Goal: Task Accomplishment & Management: Use online tool/utility

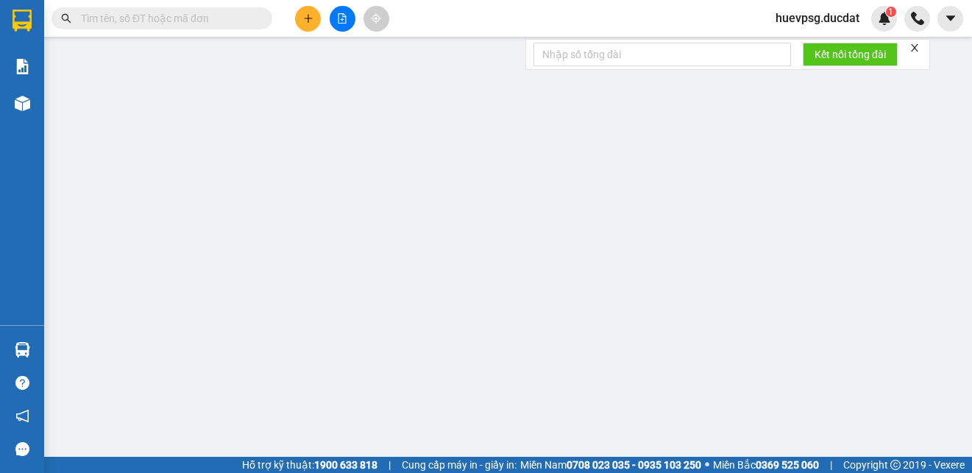
click at [222, 20] on input "text" at bounding box center [168, 18] width 174 height 16
click at [191, 26] on input "text" at bounding box center [168, 18] width 174 height 16
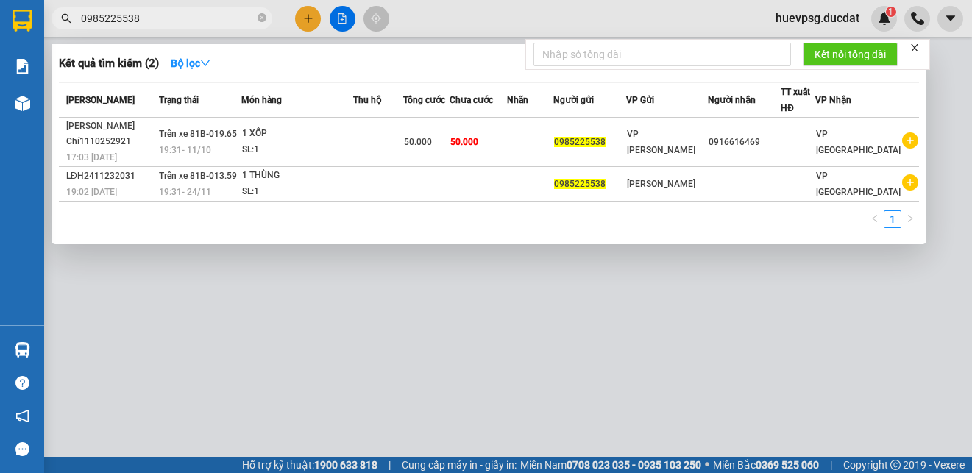
click at [113, 26] on input "0985225538" at bounding box center [168, 18] width 174 height 16
click at [248, 18] on input "0985225538" at bounding box center [168, 18] width 174 height 16
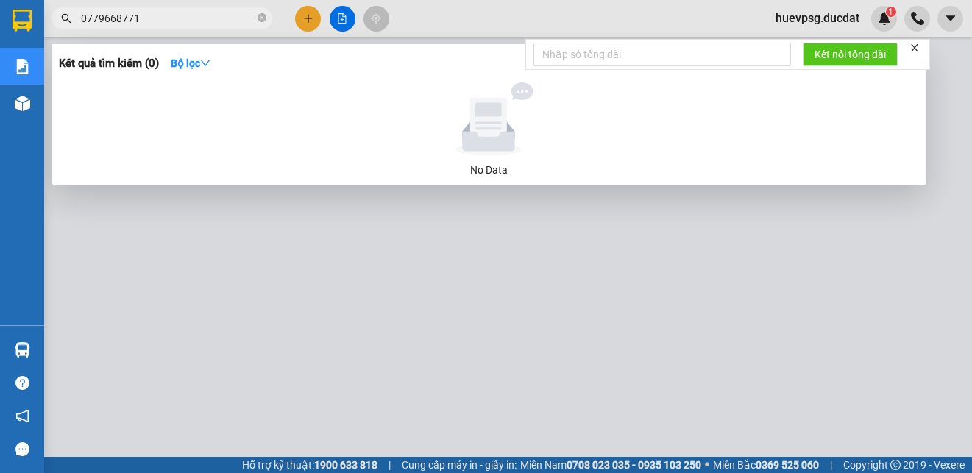
click at [110, 24] on input "0779668771" at bounding box center [168, 18] width 174 height 16
type input "0779668771"
click at [313, 21] on div at bounding box center [486, 236] width 972 height 473
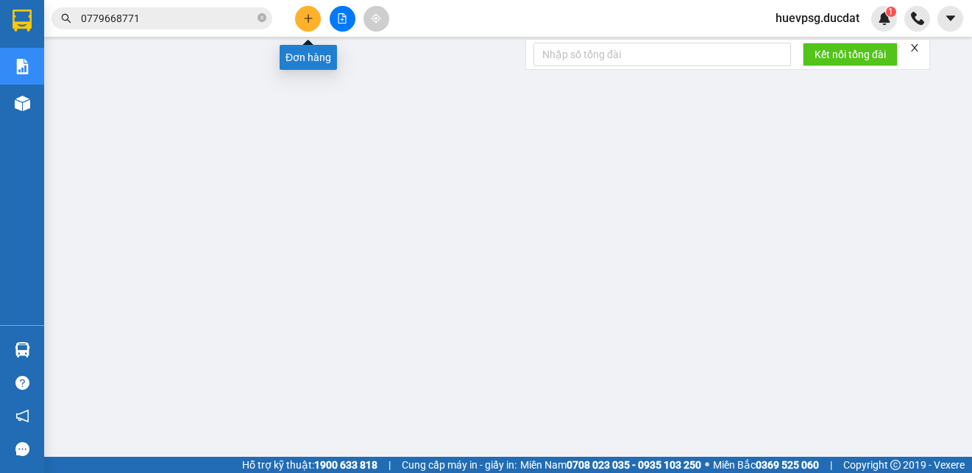
click at [310, 21] on icon "plus" at bounding box center [308, 18] width 10 height 10
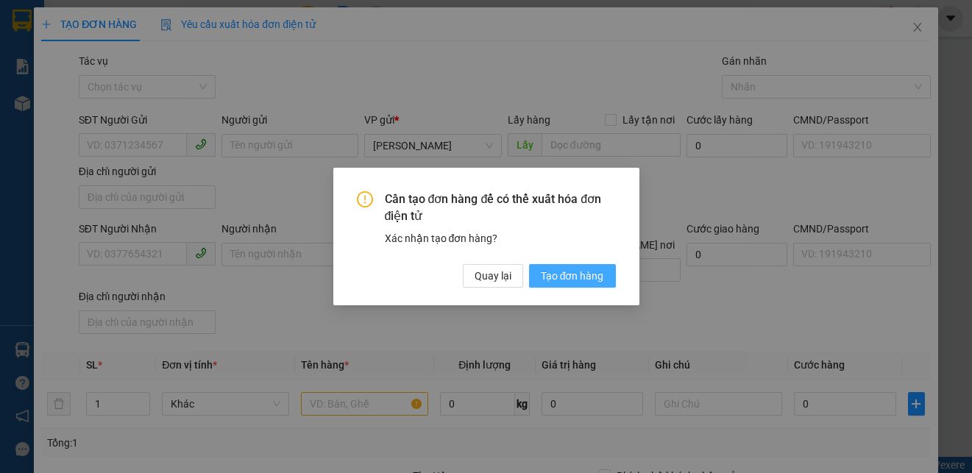
click at [551, 277] on span "Tạo đơn hàng" at bounding box center [572, 276] width 63 height 16
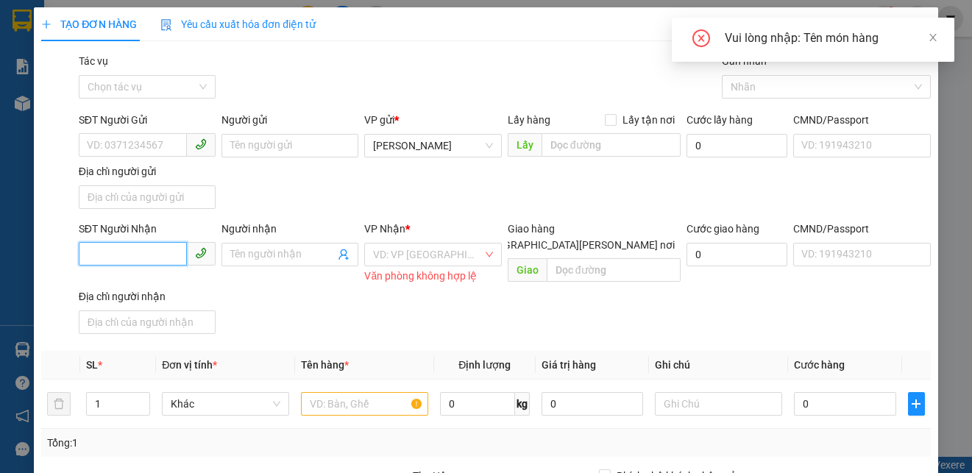
click at [154, 244] on input "SĐT Người Nhận" at bounding box center [133, 254] width 108 height 24
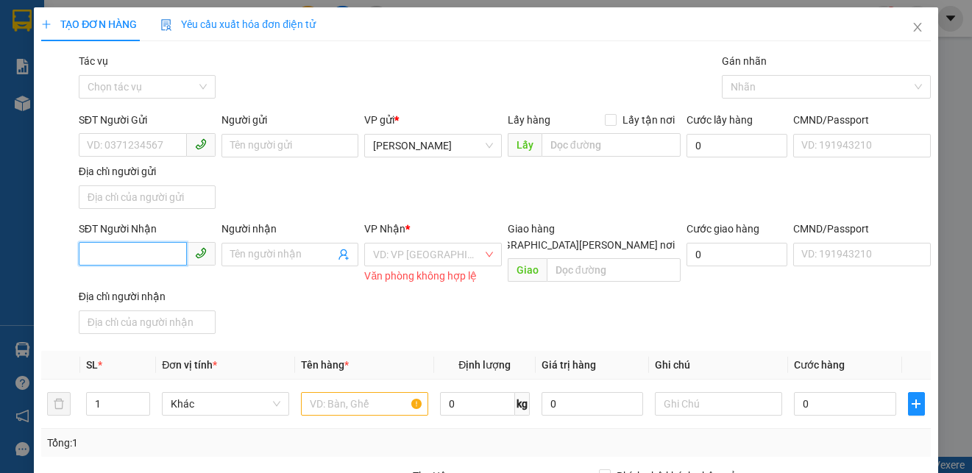
click at [133, 252] on input "SĐT Người Nhận" at bounding box center [133, 254] width 108 height 24
paste input "0779668771"
type input "0779668771"
click at [408, 250] on input "search" at bounding box center [427, 255] width 109 height 22
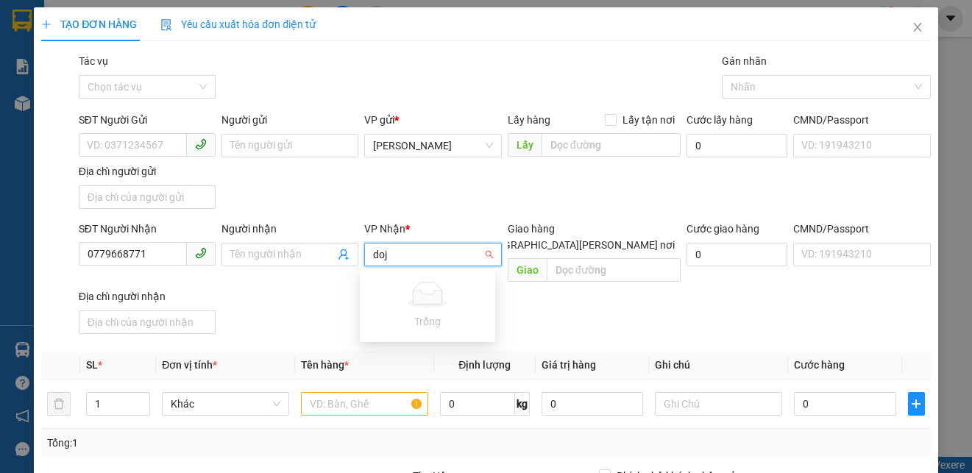
type input "do"
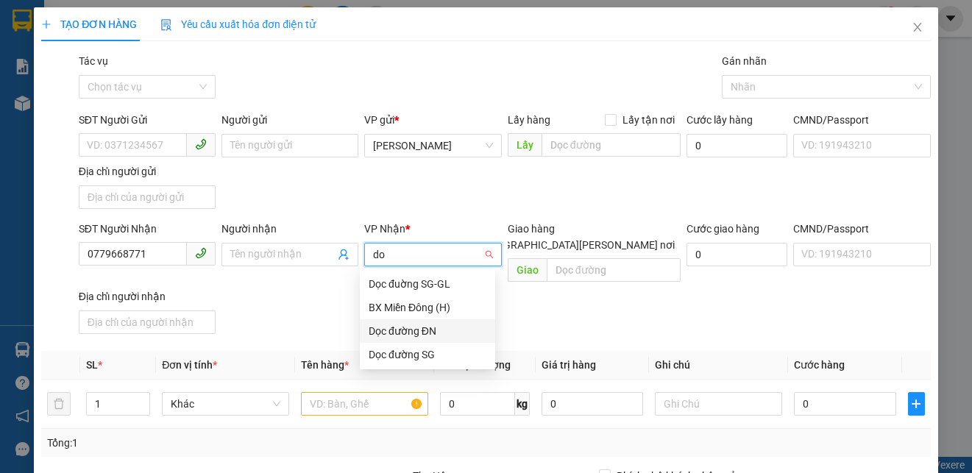
click at [397, 324] on div "Dọc đường ĐN" at bounding box center [428, 331] width 118 height 16
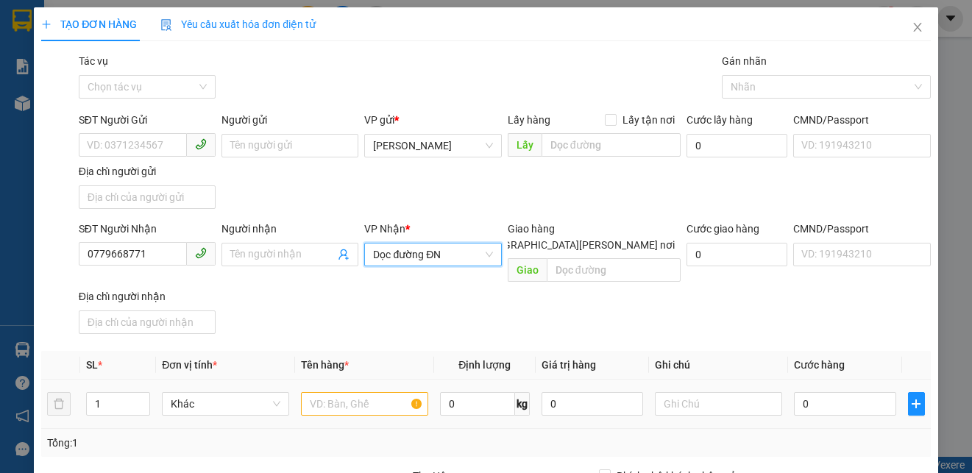
click at [362, 405] on td at bounding box center [364, 404] width 139 height 49
click at [365, 395] on input "text" at bounding box center [364, 404] width 127 height 24
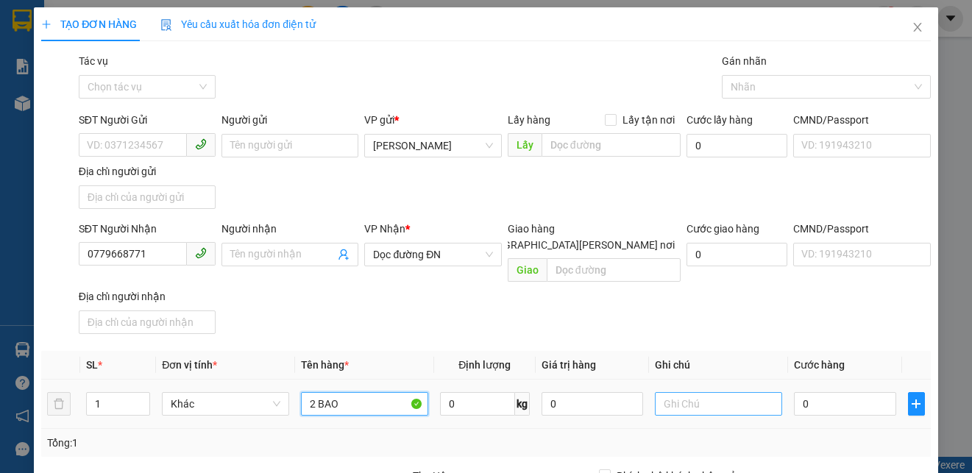
type input "2 BAO"
click at [730, 392] on input "text" at bounding box center [718, 404] width 127 height 24
click at [687, 392] on input "KO BIET" at bounding box center [718, 404] width 127 height 24
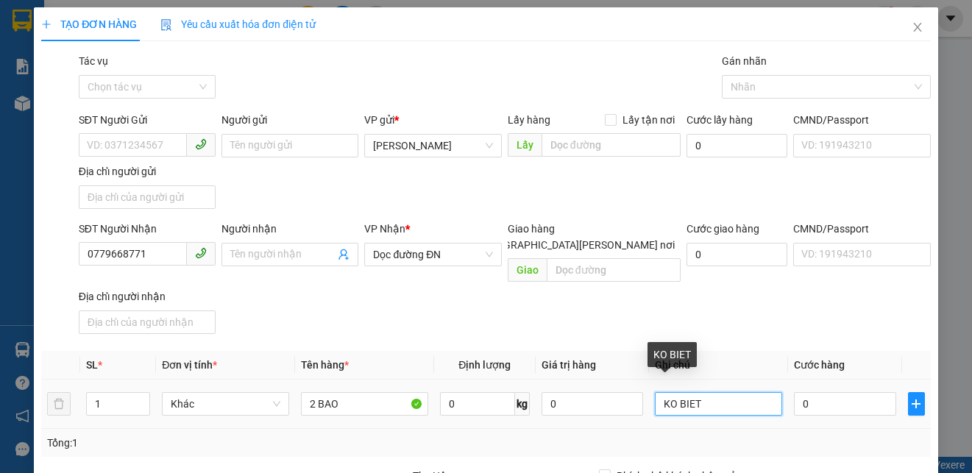
click at [687, 392] on input "KO BIET" at bounding box center [718, 404] width 127 height 24
type input "KO BIẾT AI BỌC"
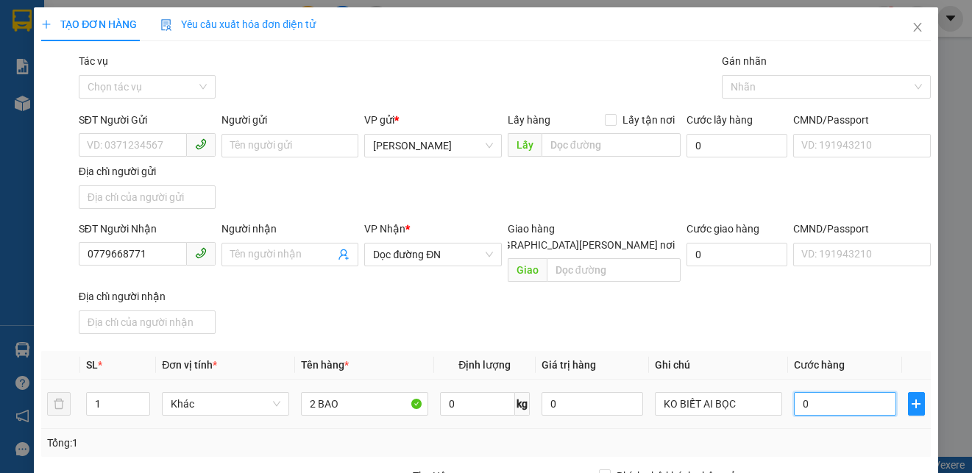
click at [830, 392] on input "0" at bounding box center [845, 404] width 102 height 24
type input "1"
type input "15"
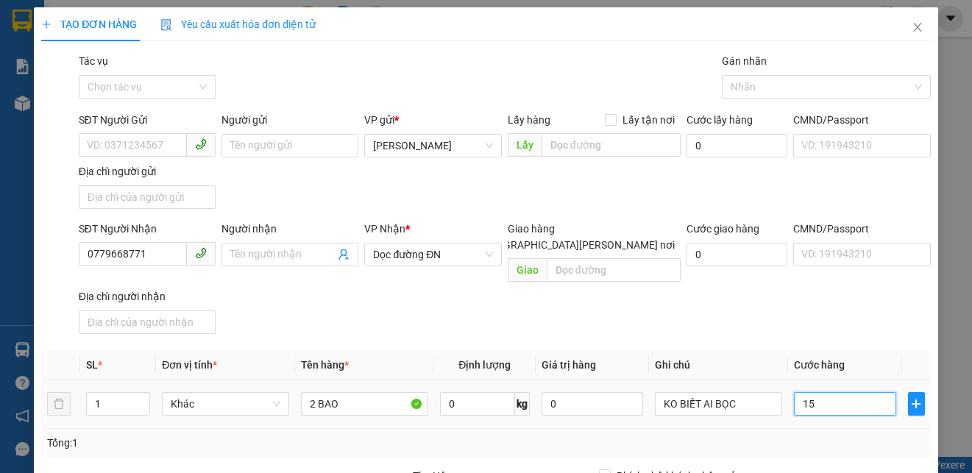
type input "15"
type input "150"
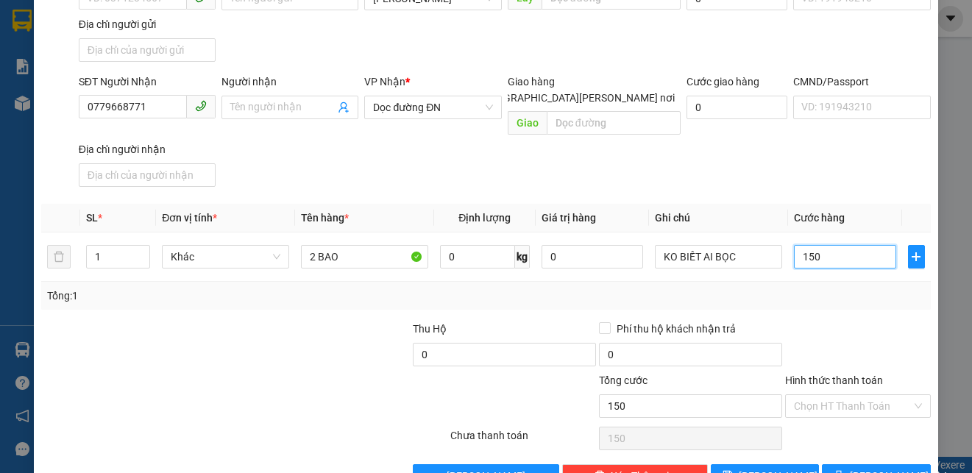
scroll to position [174, 0]
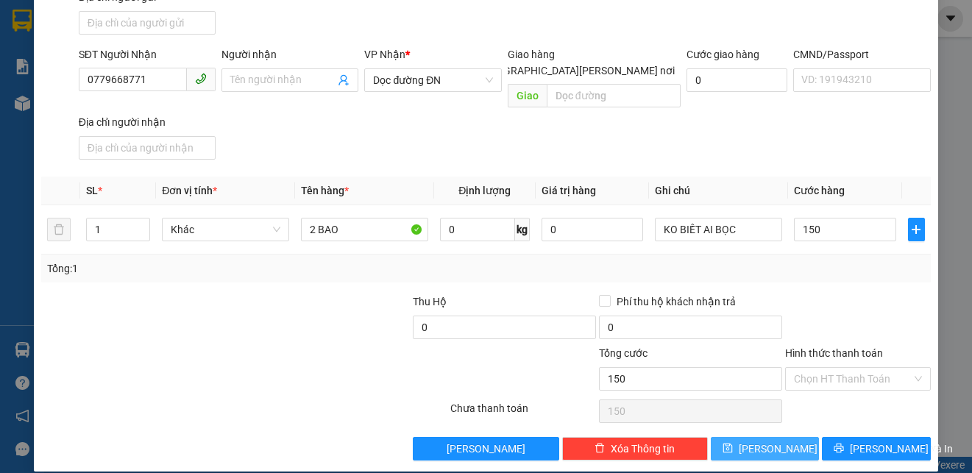
click at [788, 437] on button "Lưu" at bounding box center [765, 449] width 109 height 24
type input "150.000"
type input "0"
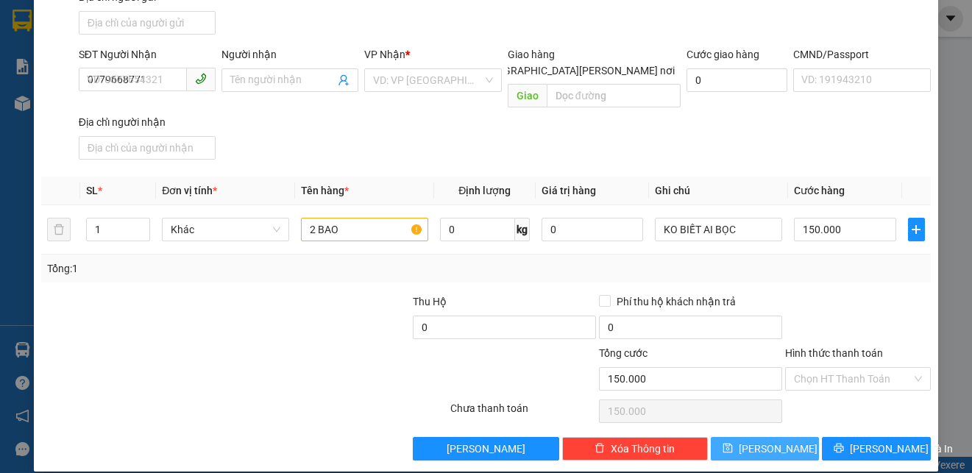
type input "0"
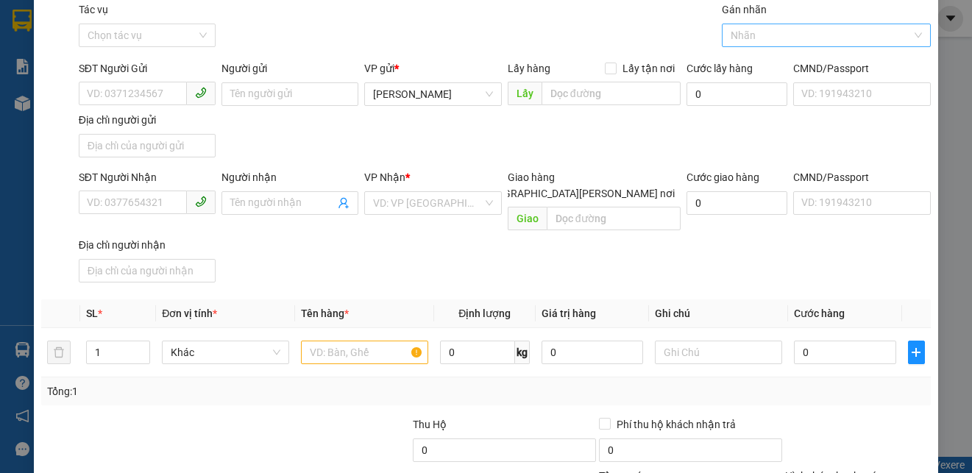
scroll to position [0, 0]
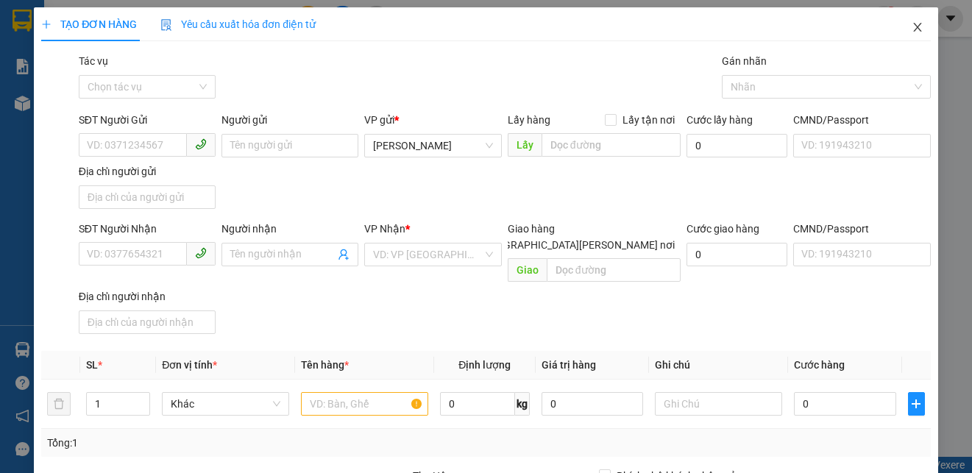
click at [912, 33] on icon "close" at bounding box center [918, 27] width 12 height 12
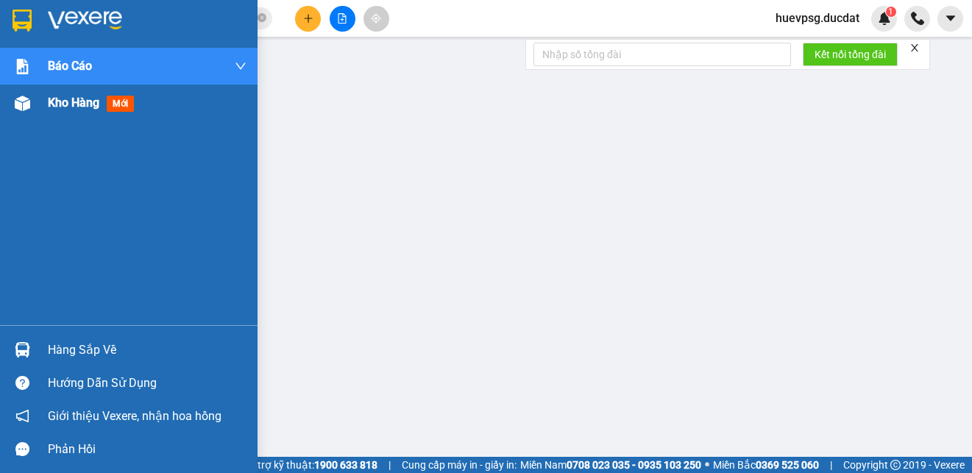
click at [63, 104] on span "Kho hàng" at bounding box center [74, 103] width 52 height 14
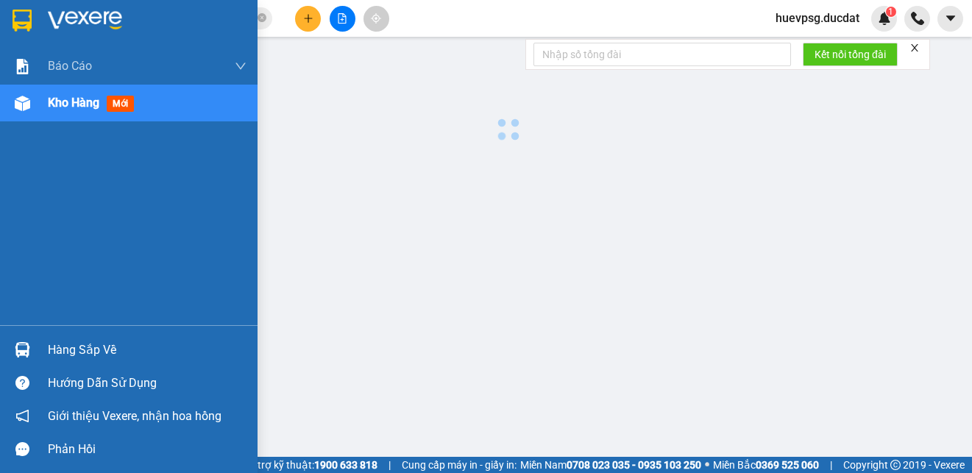
click at [63, 104] on span "Kho hàng" at bounding box center [74, 103] width 52 height 14
click at [56, 102] on span "Kho hàng" at bounding box center [74, 103] width 52 height 14
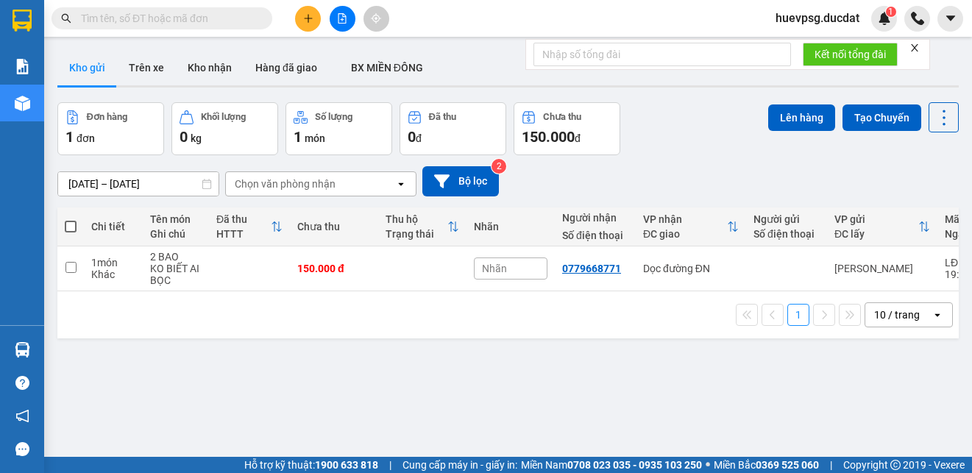
click at [68, 226] on span at bounding box center [71, 227] width 12 height 12
click at [71, 219] on input "checkbox" at bounding box center [71, 219] width 0 height 0
checkbox input "true"
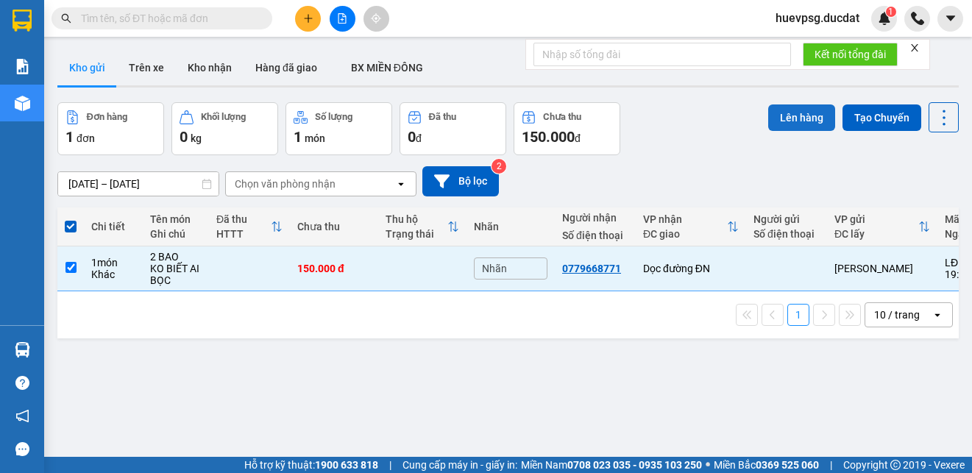
click at [786, 123] on button "Lên hàng" at bounding box center [801, 118] width 67 height 26
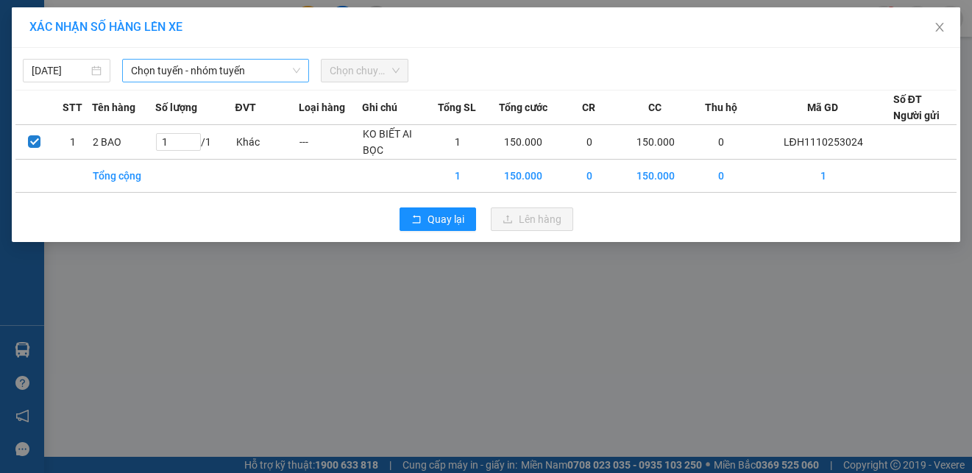
click at [249, 63] on span "Chọn tuyến - nhóm tuyến" at bounding box center [215, 71] width 169 height 22
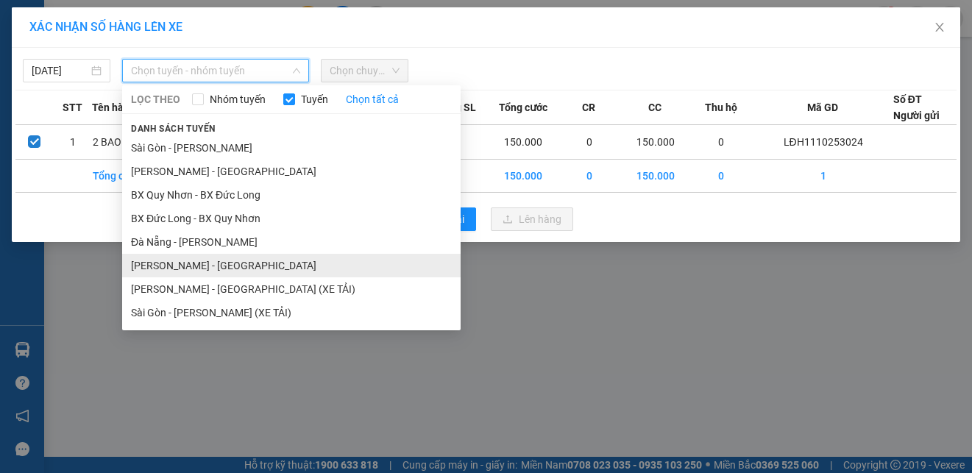
click at [201, 267] on li "[PERSON_NAME] - [GEOGRAPHIC_DATA]" at bounding box center [291, 266] width 339 height 24
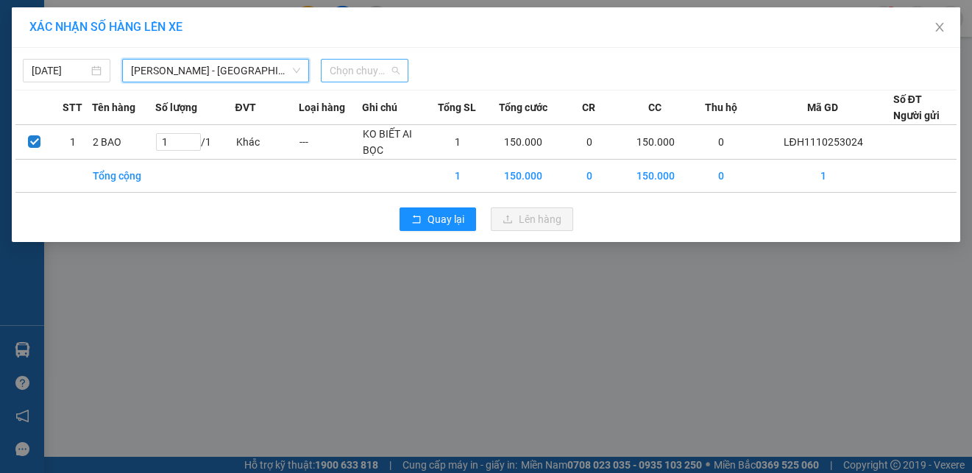
click at [373, 74] on span "Chọn chuyến" at bounding box center [365, 71] width 70 height 22
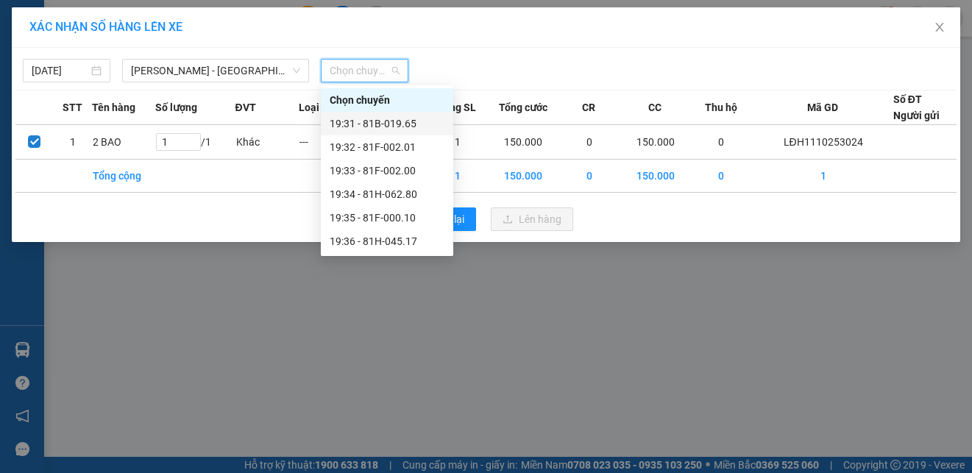
click at [385, 119] on div "19:31 - 81B-019.65" at bounding box center [387, 124] width 115 height 16
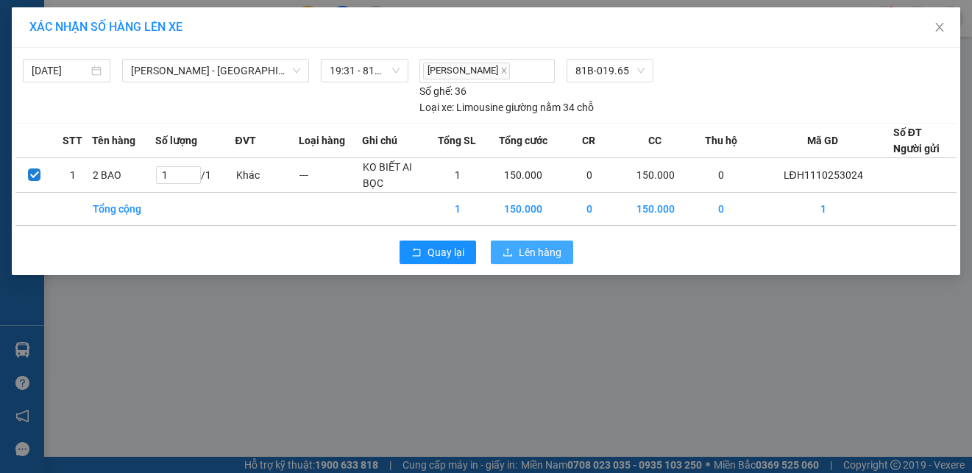
click at [537, 253] on span "Lên hàng" at bounding box center [540, 252] width 43 height 16
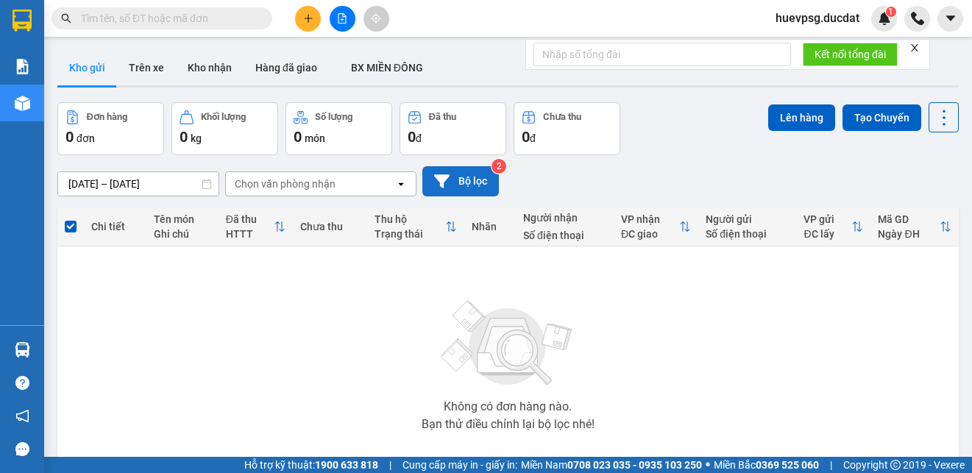
click at [489, 194] on button "Bộ lọc" at bounding box center [460, 181] width 77 height 30
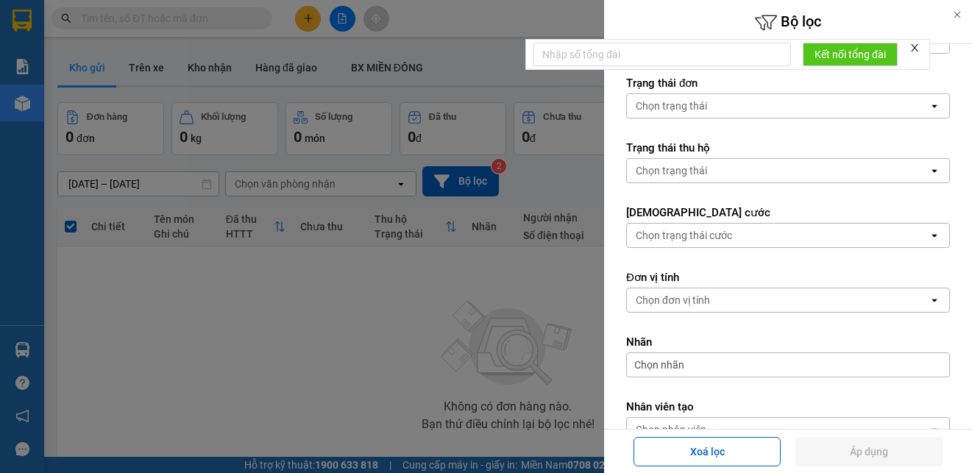
scroll to position [221, 0]
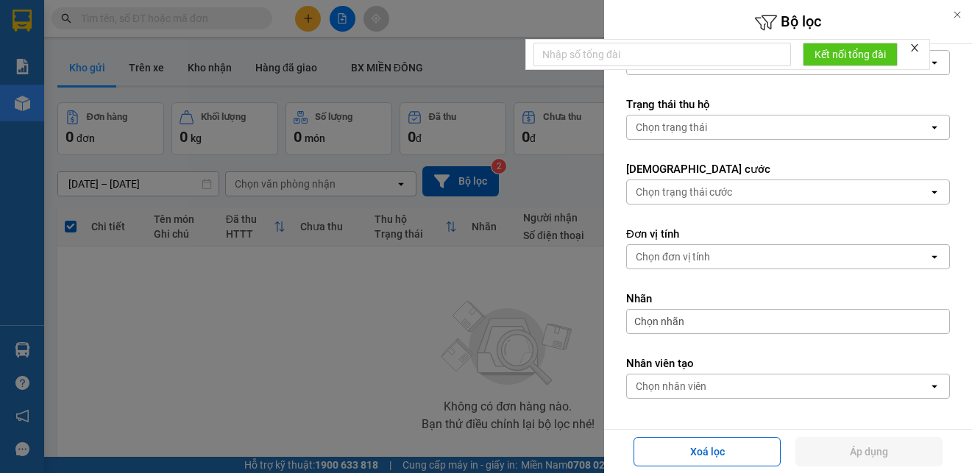
click at [491, 389] on div at bounding box center [486, 236] width 972 height 473
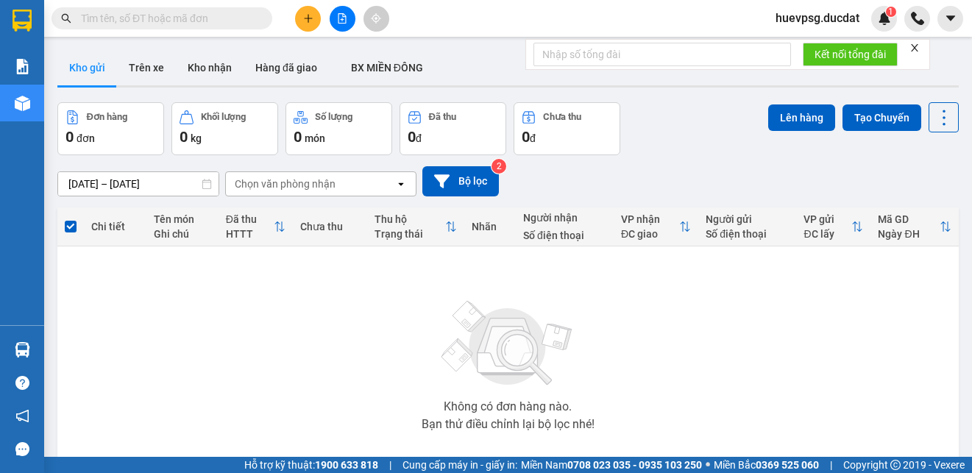
click at [205, 24] on input "text" at bounding box center [168, 18] width 174 height 16
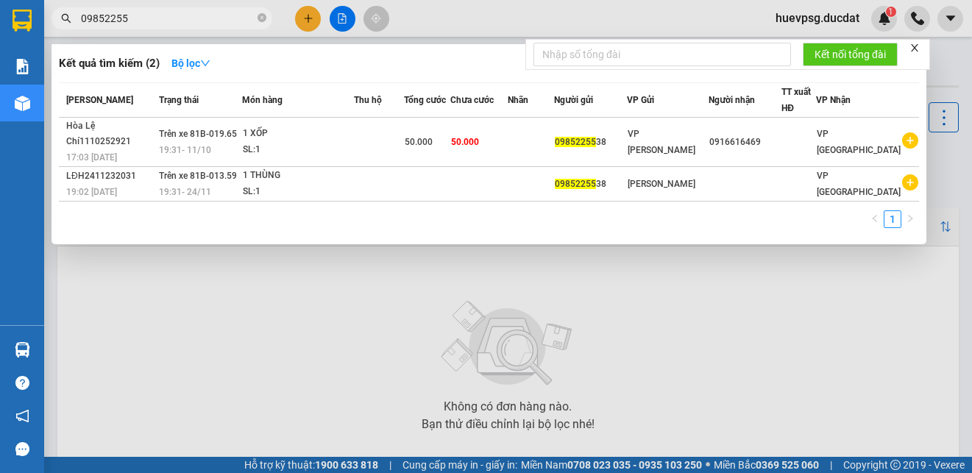
type input "09852255"
drag, startPoint x: 209, startPoint y: 29, endPoint x: 211, endPoint y: 1, distance: 27.3
click at [209, 29] on div "Kết quả tìm kiếm ( 2 ) Bộ lọc Mã ĐH Trạng thái Món hàng Thu hộ Tổng cước Chưa c…" at bounding box center [143, 19] width 287 height 26
